Goal: Task Accomplishment & Management: Manage account settings

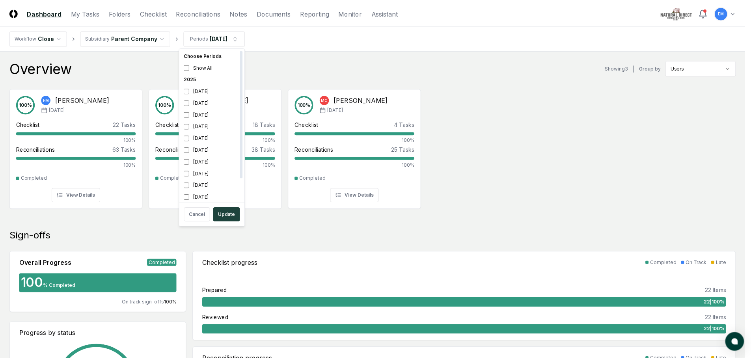
scroll to position [2, 0]
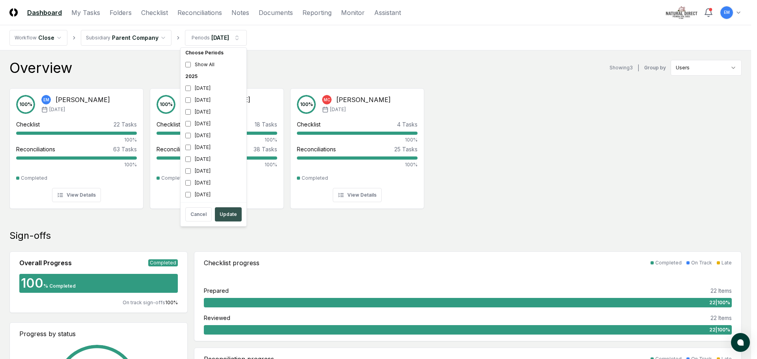
click at [222, 214] on button "Update" at bounding box center [228, 214] width 27 height 14
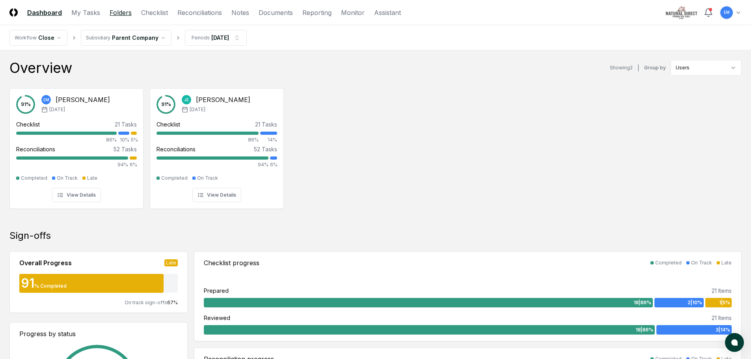
click at [122, 12] on link "Folders" at bounding box center [121, 12] width 22 height 9
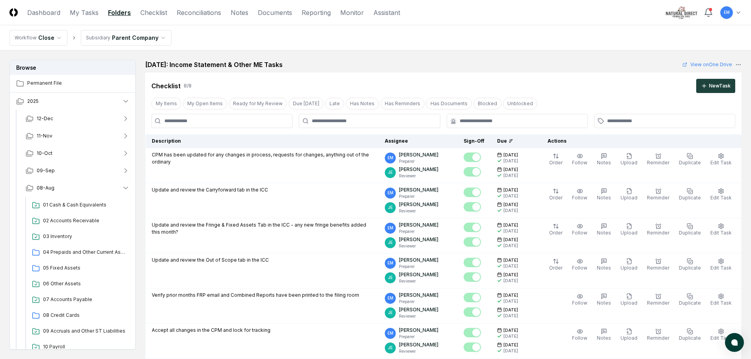
click at [602, 87] on div "Checklist 8 / 8 New Task" at bounding box center [443, 86] width 584 height 14
click at [68, 267] on span "05 Fixed Assets" at bounding box center [85, 268] width 84 height 7
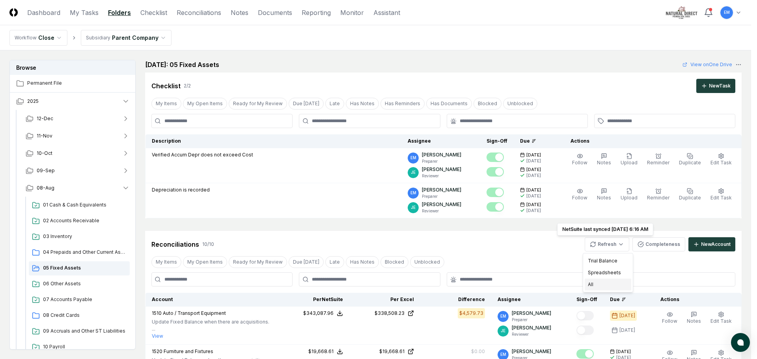
click at [604, 285] on div "All" at bounding box center [608, 285] width 47 height 12
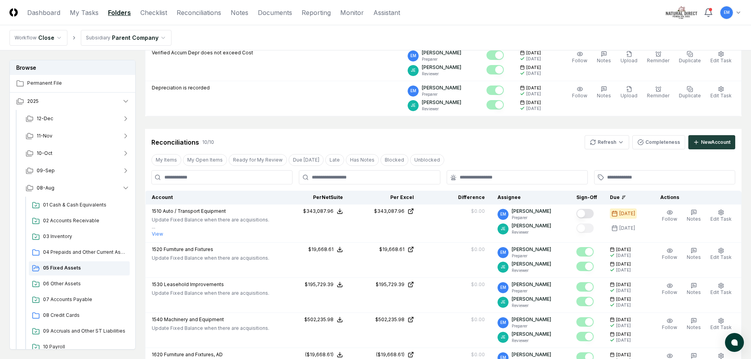
scroll to position [118, 0]
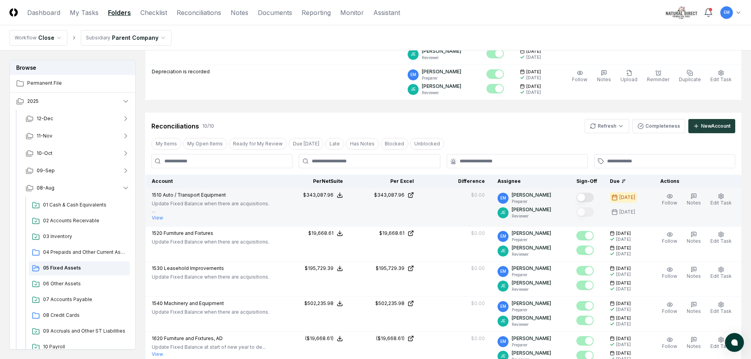
click at [594, 197] on button "Mark complete" at bounding box center [585, 197] width 17 height 9
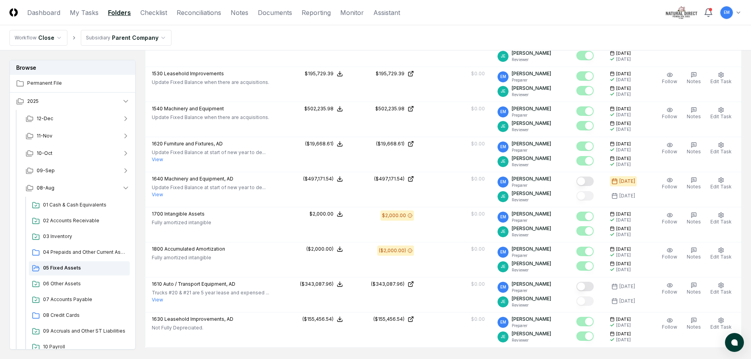
scroll to position [315, 0]
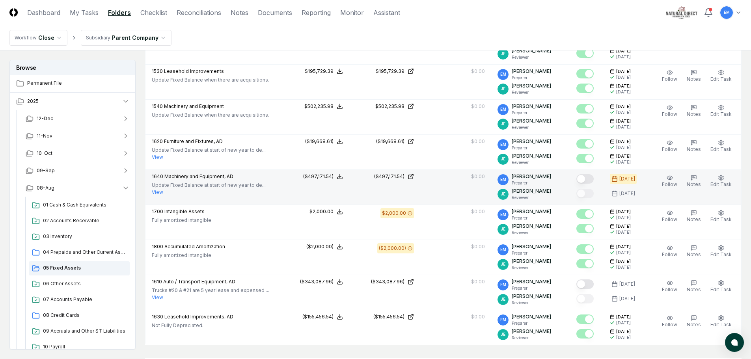
click at [594, 178] on button "Mark complete" at bounding box center [585, 178] width 17 height 9
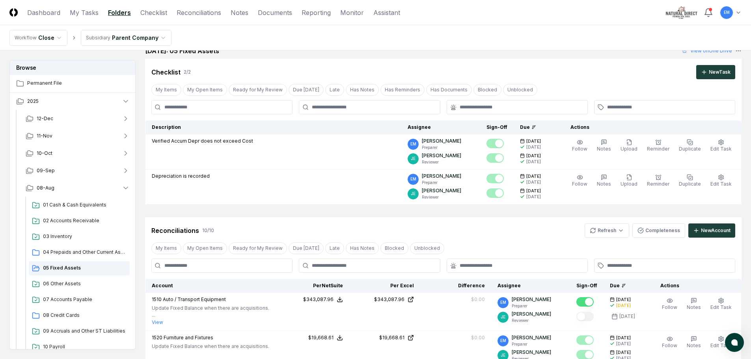
scroll to position [0, 0]
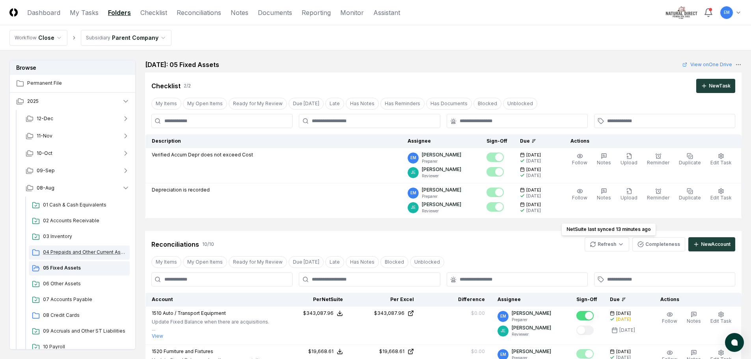
click at [62, 248] on div "04 Prepaids and Other Current Assets" at bounding box center [79, 253] width 101 height 14
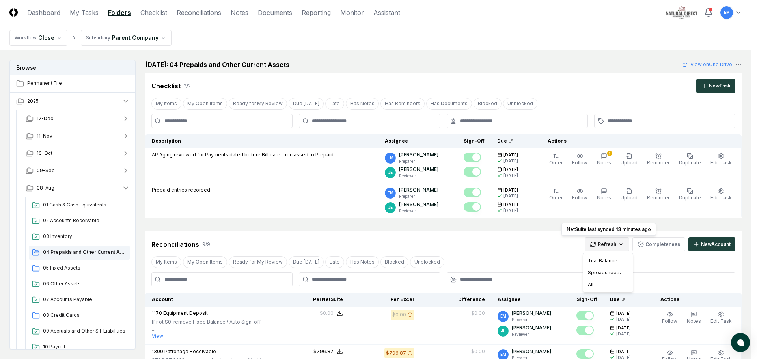
click at [607, 286] on div "All" at bounding box center [608, 285] width 47 height 12
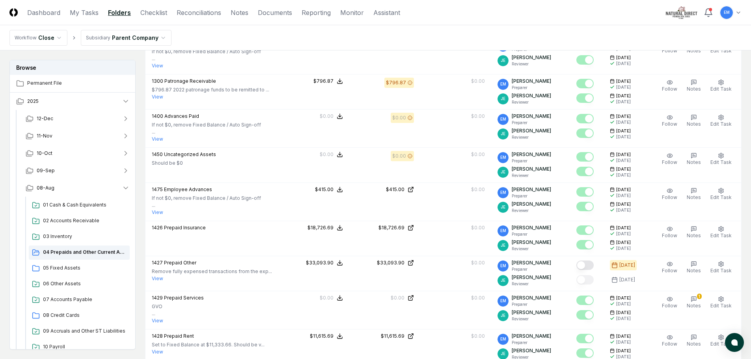
scroll to position [276, 0]
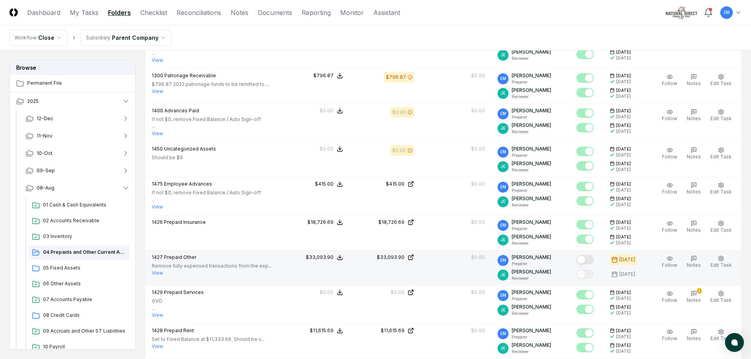
click at [594, 261] on button "Mark complete" at bounding box center [585, 259] width 17 height 9
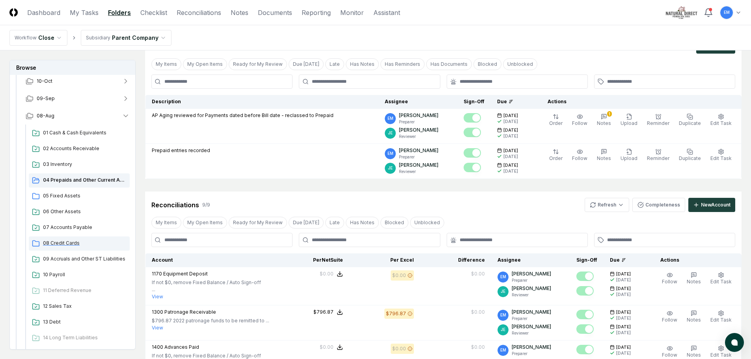
scroll to position [79, 0]
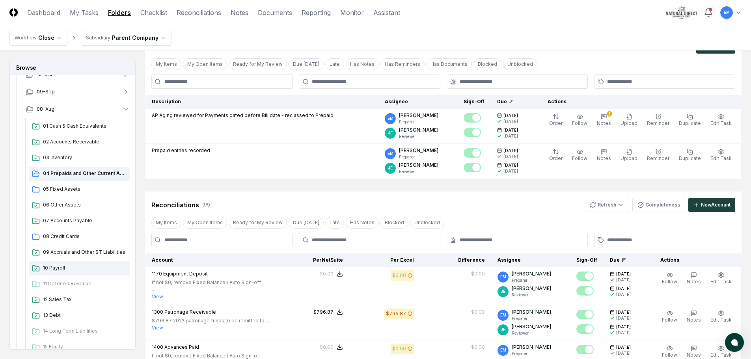
click at [46, 267] on span "10 Payroll" at bounding box center [85, 268] width 84 height 7
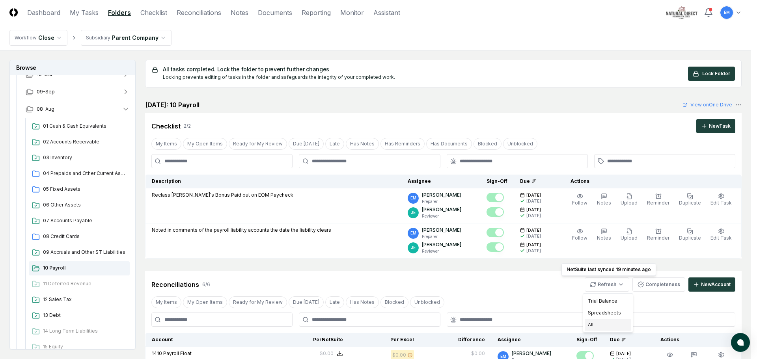
click at [593, 327] on div "All" at bounding box center [608, 325] width 47 height 12
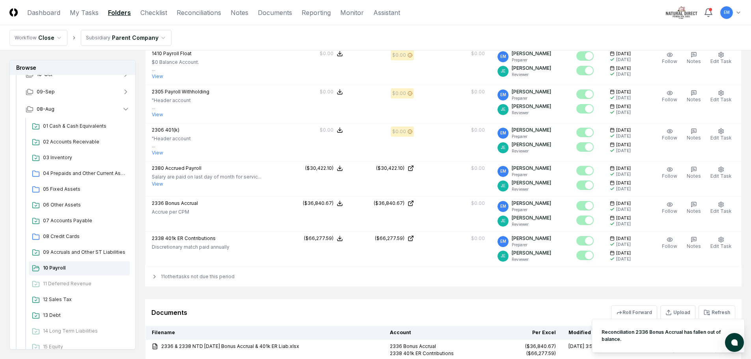
scroll to position [315, 0]
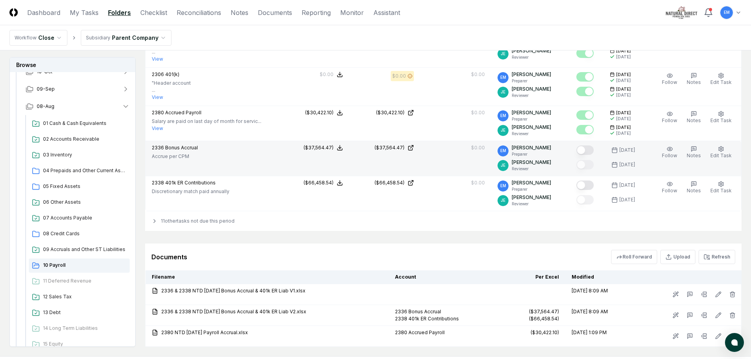
click at [592, 148] on button "Mark complete" at bounding box center [585, 150] width 17 height 9
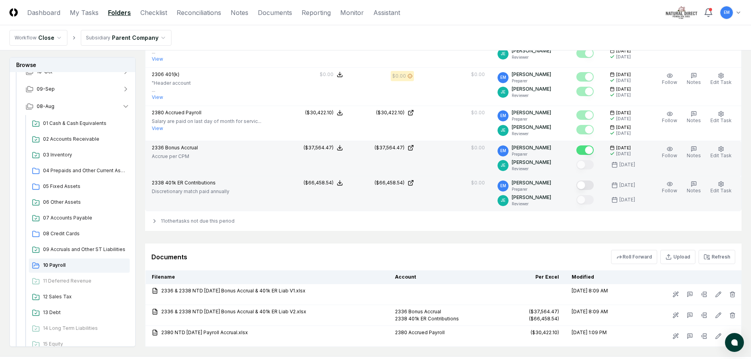
click at [591, 187] on button "Mark complete" at bounding box center [585, 185] width 17 height 9
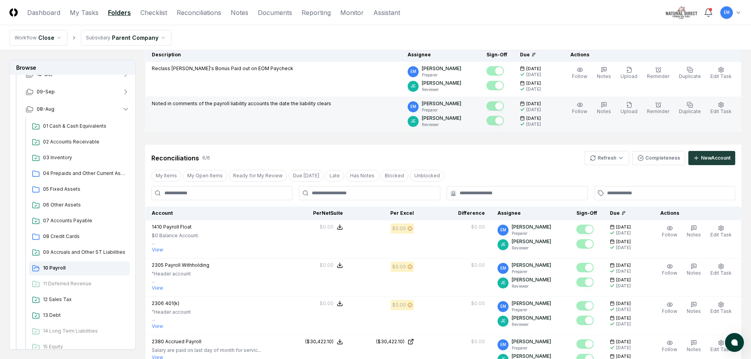
scroll to position [0, 0]
